Goal: Transaction & Acquisition: Purchase product/service

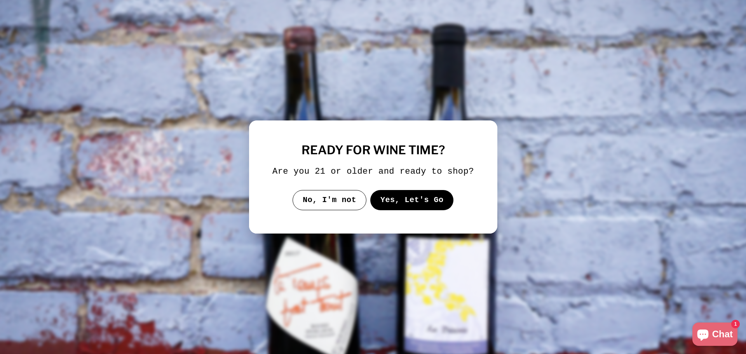
click at [415, 205] on button "Yes, Let's Go" at bounding box center [412, 200] width 84 height 20
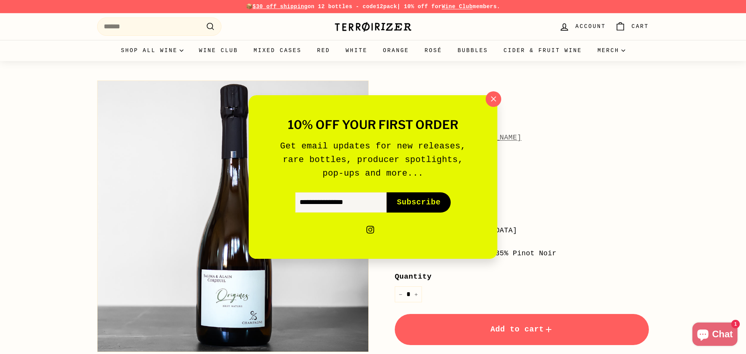
click at [500, 91] on div "10% off your first order Get email updates for new releases, rare bottles, prod…" at bounding box center [373, 177] width 746 height 354
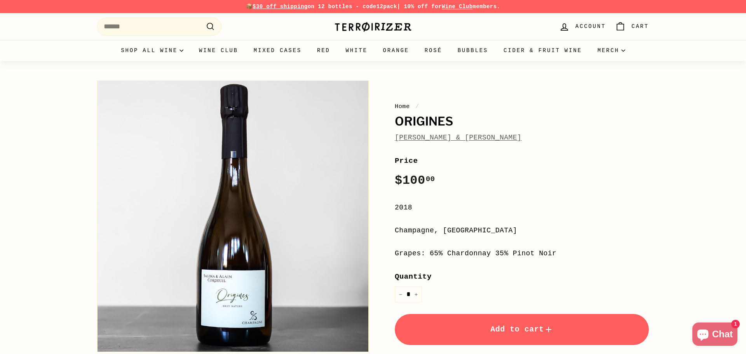
click at [491, 106] on div "10% off your first order Get email updates for new releases, rare bottles, prod…" at bounding box center [373, 177] width 241 height 159
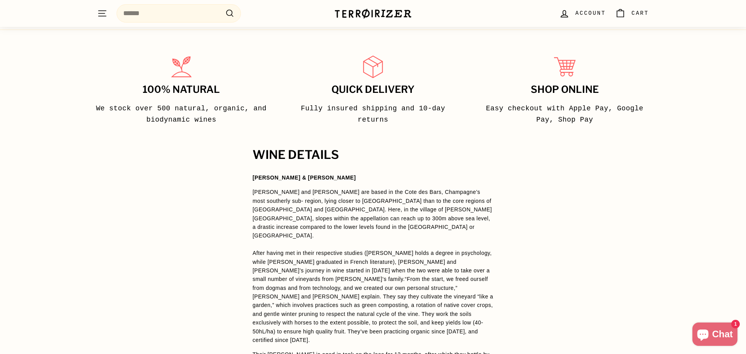
scroll to position [495, 0]
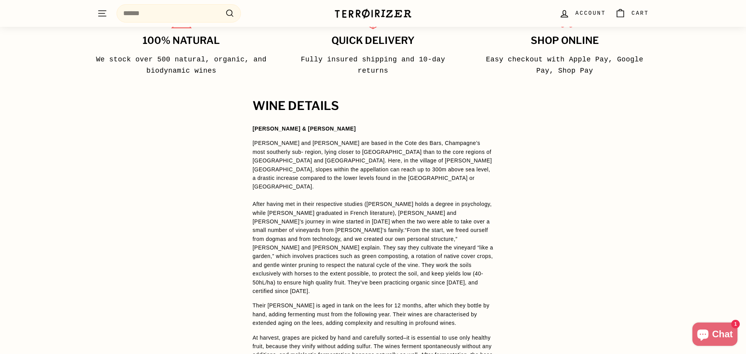
click at [368, 145] on span "Salima and Alain Cordeuil are based in the Cote des Bars, Champagne’s most sout…" at bounding box center [372, 165] width 239 height 50
drag, startPoint x: 368, startPoint y: 145, endPoint x: 422, endPoint y: 141, distance: 53.8
click at [422, 141] on span "Salima and Alain Cordeuil are based in the Cote des Bars, Champagne’s most sout…" at bounding box center [372, 165] width 239 height 50
copy span "Cote des Bars, Champagne’s"
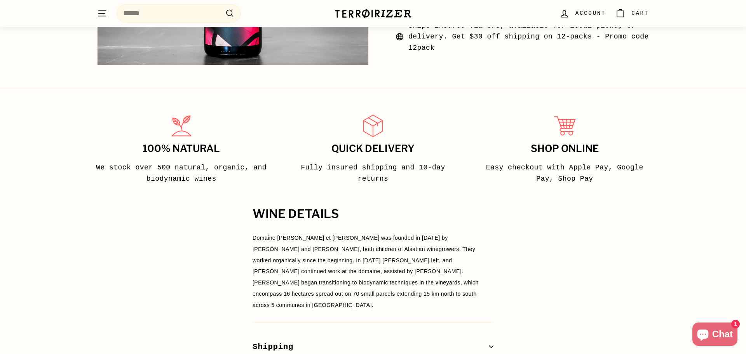
scroll to position [387, 0]
